Goal: Check status: Check status

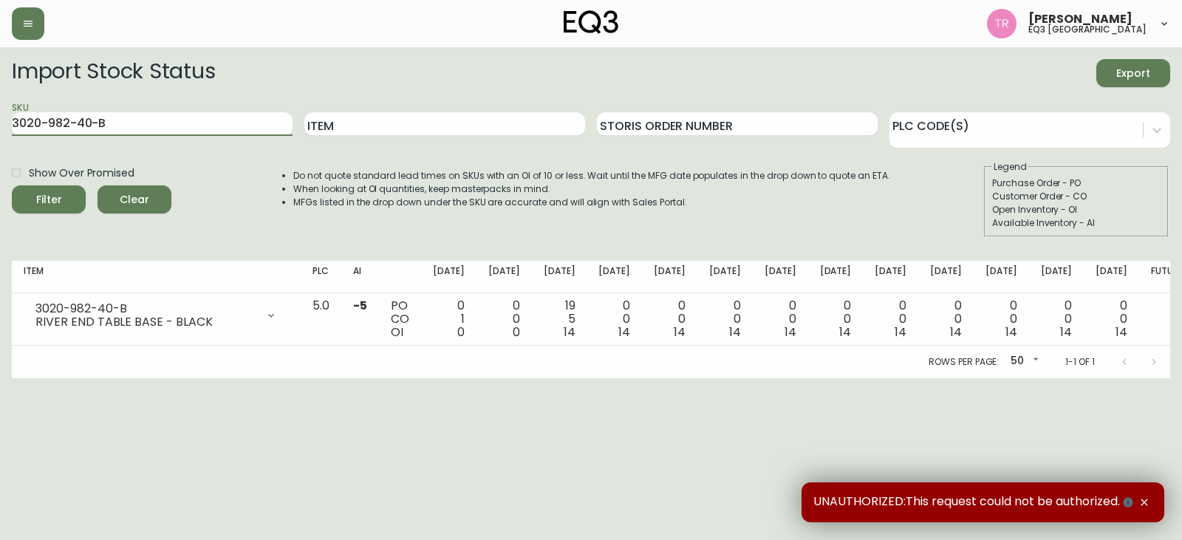
drag, startPoint x: 184, startPoint y: 120, endPoint x: 0, endPoint y: 213, distance: 206.1
click at [0, 176] on main "Import Stock Status Export SKU 3020-982-40-B Item Storis Order Number PLC Code(…" at bounding box center [591, 212] width 1182 height 331
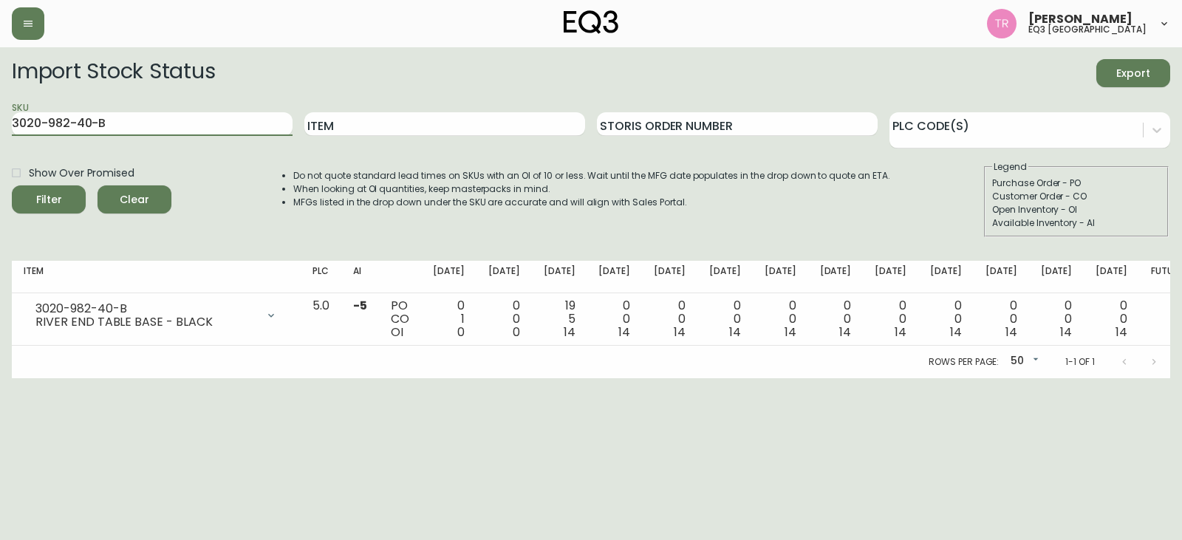
paste input "134-13"
click at [12, 185] on button "Filter" at bounding box center [49, 199] width 74 height 28
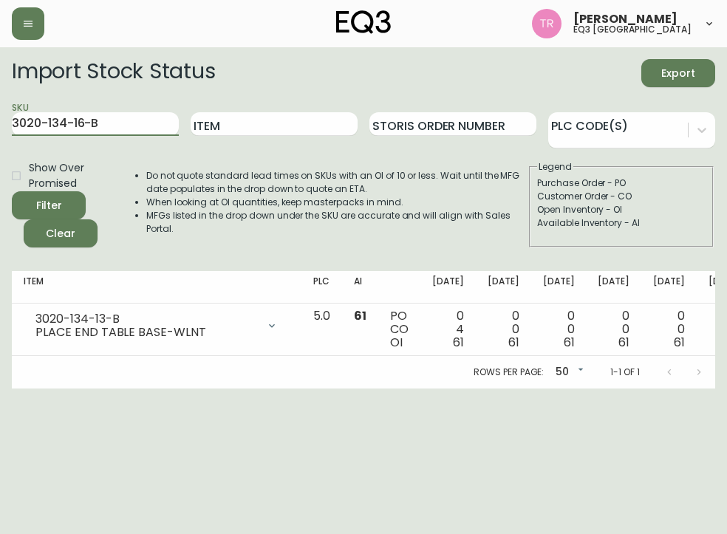
type input "3020-134-16-B"
click at [12, 191] on button "Filter" at bounding box center [49, 205] width 74 height 28
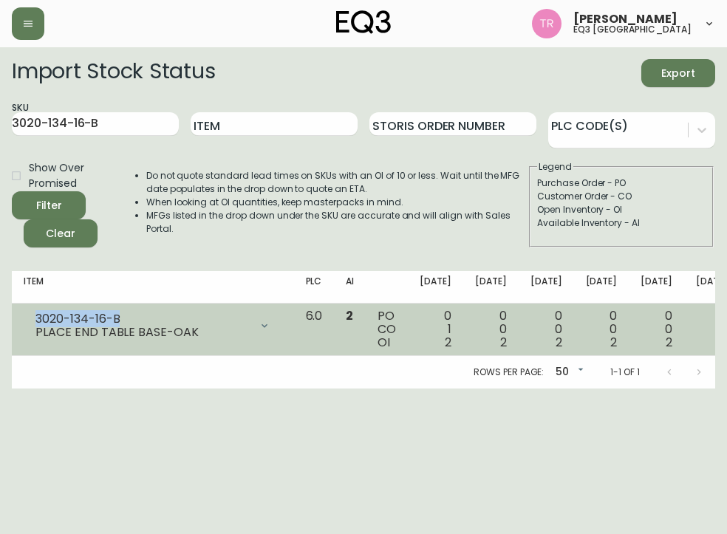
drag, startPoint x: 129, startPoint y: 320, endPoint x: 30, endPoint y: 320, distance: 99.0
click at [33, 319] on div "3020-134-16-B PLACE END TABLE BASE-OAK" at bounding box center [153, 326] width 259 height 33
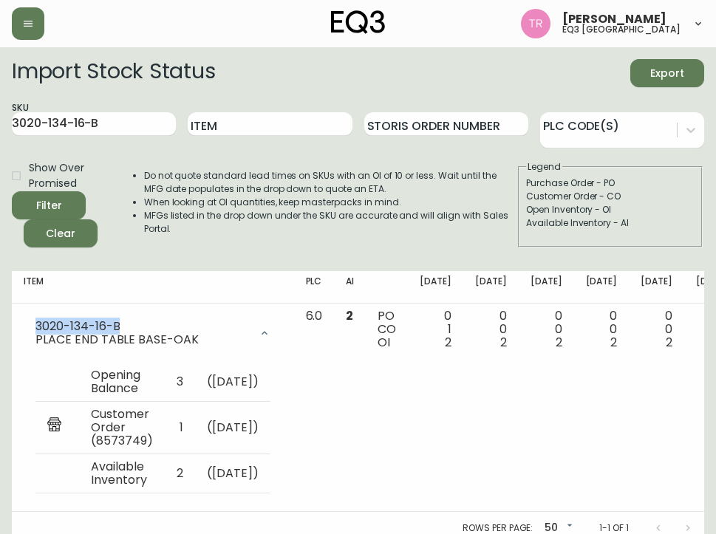
copy div "3020-134-16-B"
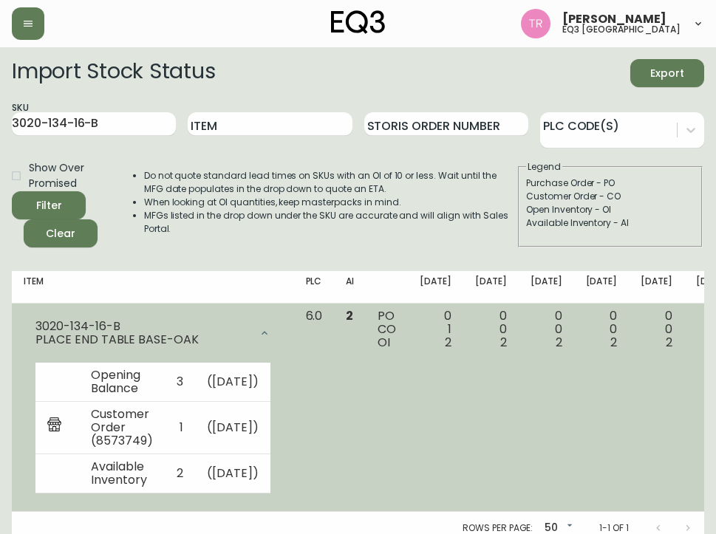
click at [519, 410] on td "0 0 2" at bounding box center [546, 408] width 55 height 208
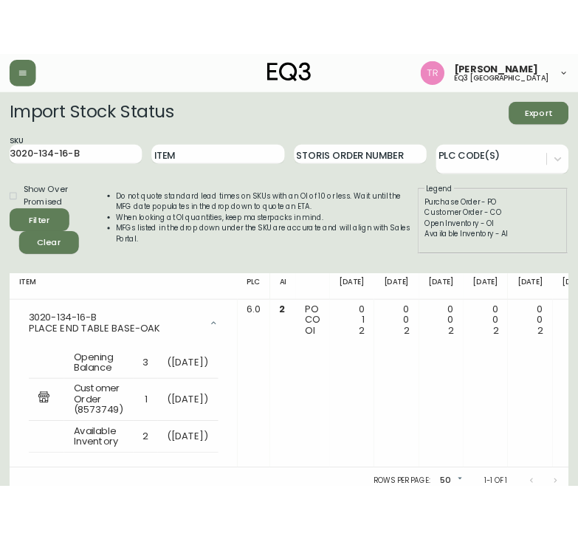
scroll to position [48, 0]
